Goal: Navigation & Orientation: Find specific page/section

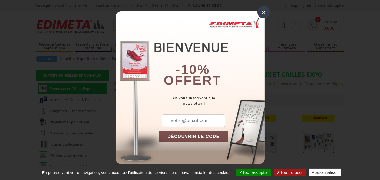
click at [263, 12] on div "×" at bounding box center [264, 12] width 12 height 12
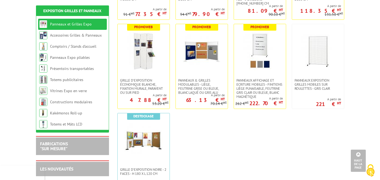
scroll to position [60, 0]
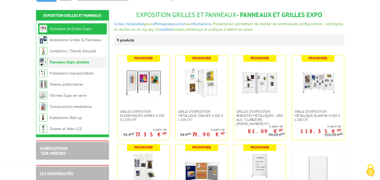
click at [69, 63] on link "Panneaux Expo pliables" at bounding box center [70, 62] width 40 height 5
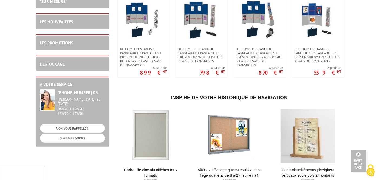
scroll to position [61, 0]
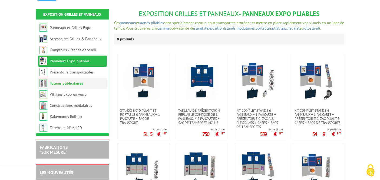
click at [69, 82] on link "Totems publicitaires" at bounding box center [66, 83] width 33 height 5
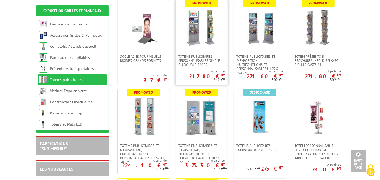
scroll to position [60, 0]
